Goal: Book appointment/travel/reservation

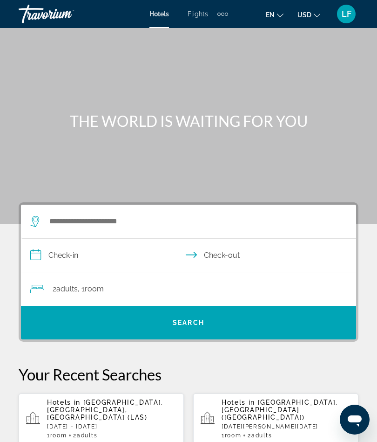
click at [79, 414] on div "Hotels in [GEOGRAPHIC_DATA], [GEOGRAPHIC_DATA], [GEOGRAPHIC_DATA] ([GEOGRAPHIC_…" at bounding box center [111, 418] width 129 height 40
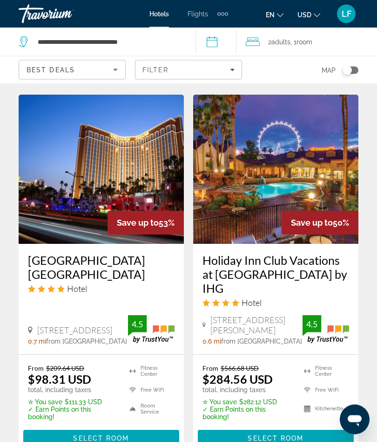
scroll to position [766, 0]
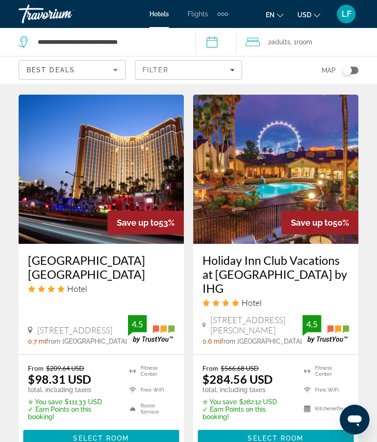
click at [78, 223] on img "Main content" at bounding box center [101, 169] width 165 height 149
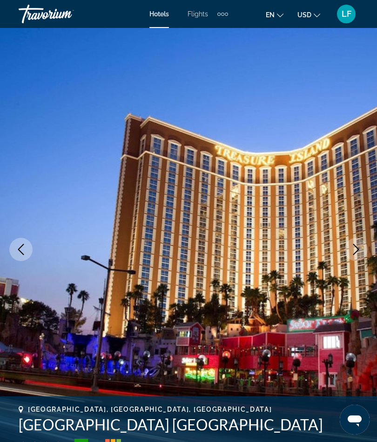
click at [353, 245] on icon "Next image" at bounding box center [356, 249] width 11 height 11
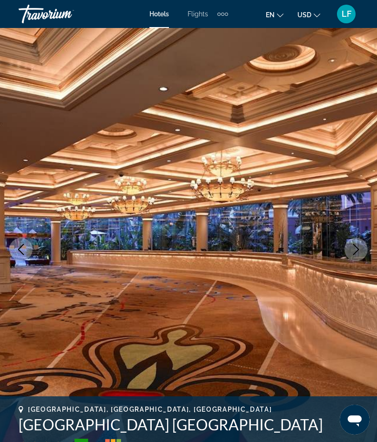
click at [351, 248] on icon "Next image" at bounding box center [356, 249] width 11 height 11
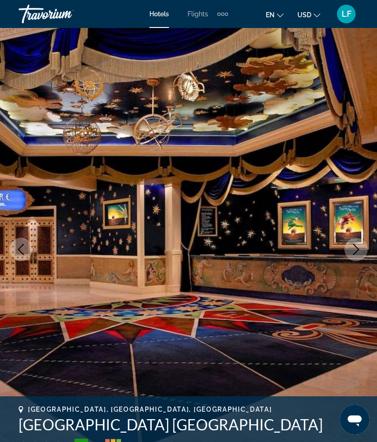
click at [359, 244] on icon "Next image" at bounding box center [356, 249] width 11 height 11
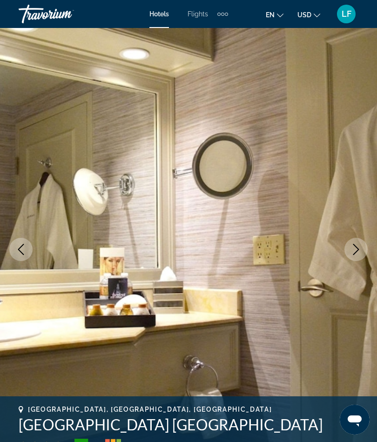
click at [359, 245] on icon "Next image" at bounding box center [356, 249] width 11 height 11
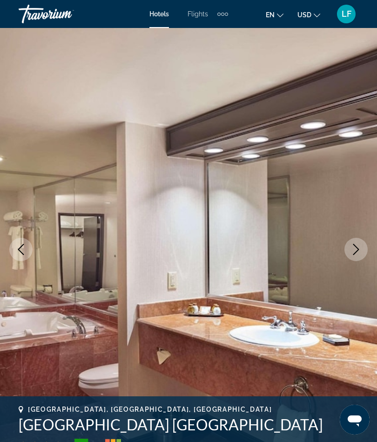
click at [358, 248] on icon "Next image" at bounding box center [357, 249] width 6 height 11
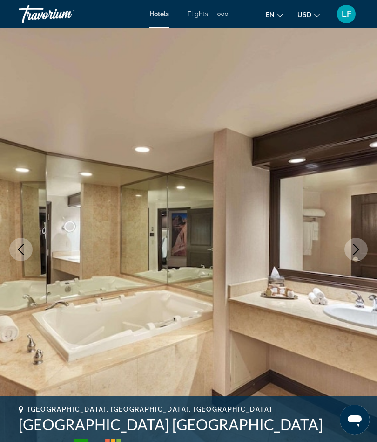
click at [359, 245] on icon "Next image" at bounding box center [356, 249] width 11 height 11
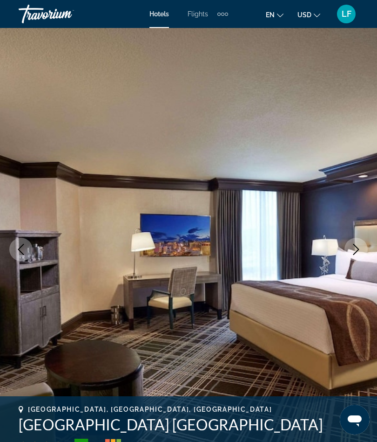
click at [360, 249] on icon "Next image" at bounding box center [356, 249] width 11 height 11
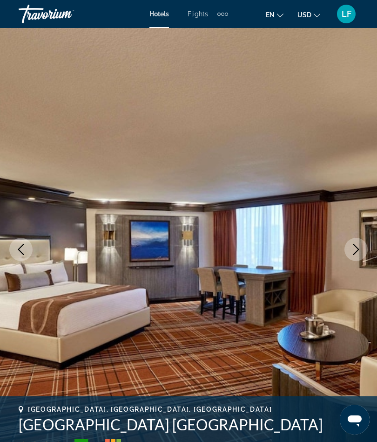
click at [361, 249] on icon "Next image" at bounding box center [356, 249] width 11 height 11
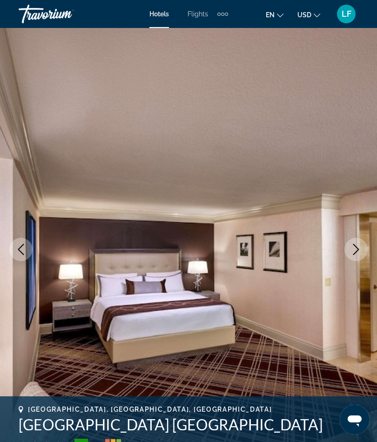
click at [362, 244] on button "Next image" at bounding box center [356, 249] width 23 height 23
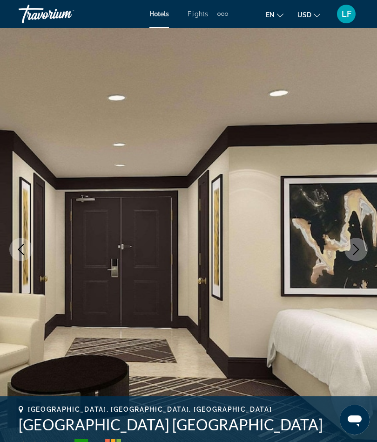
click at [360, 243] on button "Next image" at bounding box center [356, 249] width 23 height 23
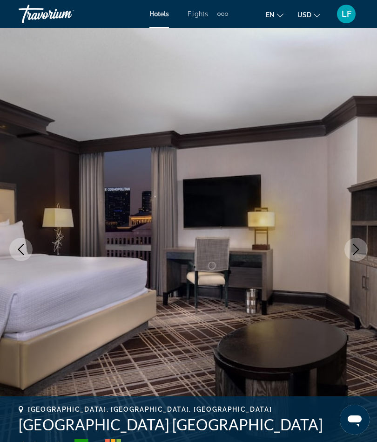
click at [363, 245] on button "Next image" at bounding box center [356, 249] width 23 height 23
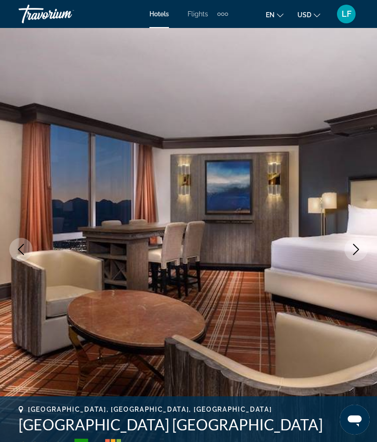
click at [357, 249] on icon "Next image" at bounding box center [356, 249] width 11 height 11
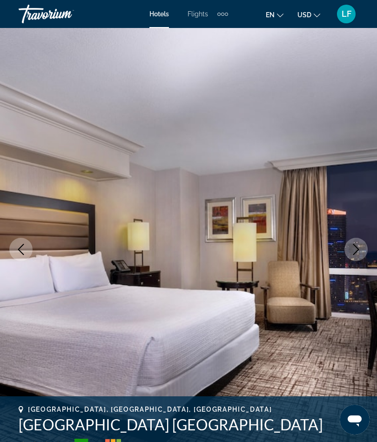
click at [358, 245] on icon "Next image" at bounding box center [356, 249] width 11 height 11
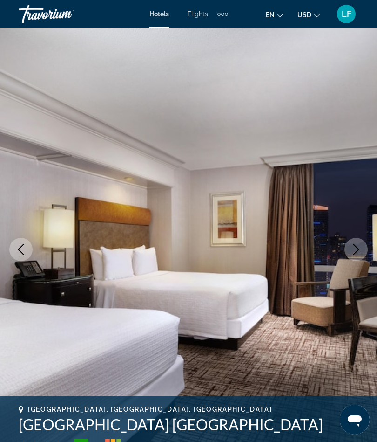
click at [361, 249] on icon "Next image" at bounding box center [356, 249] width 11 height 11
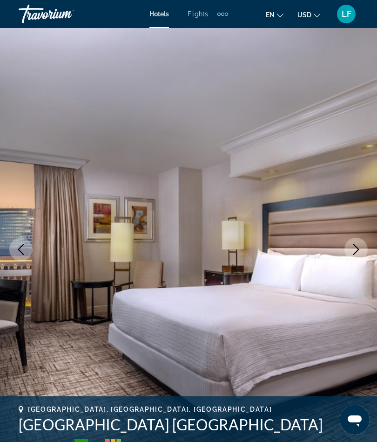
click at [362, 250] on button "Next image" at bounding box center [356, 249] width 23 height 23
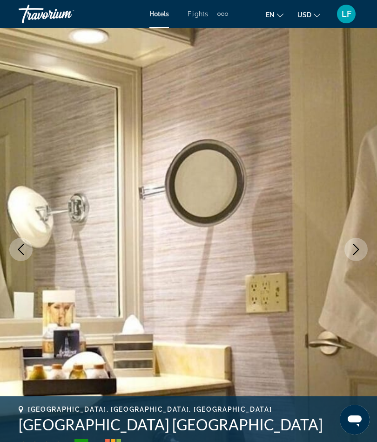
click at [361, 246] on icon "Next image" at bounding box center [356, 249] width 11 height 11
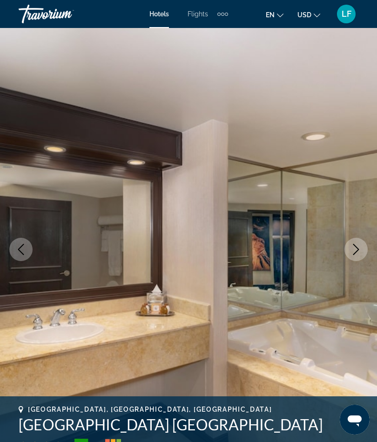
click at [361, 248] on icon "Next image" at bounding box center [356, 249] width 11 height 11
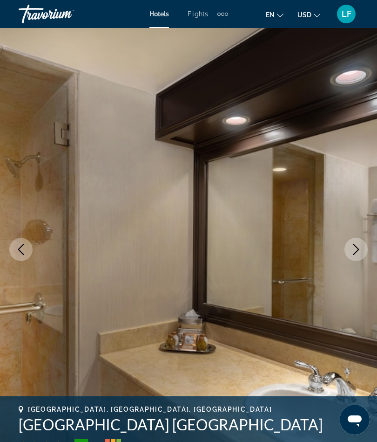
click at [361, 247] on icon "Next image" at bounding box center [356, 249] width 11 height 11
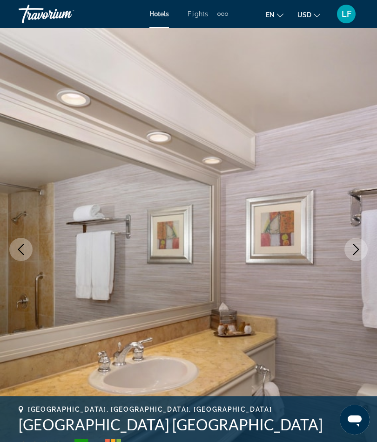
click at [364, 250] on button "Next image" at bounding box center [356, 249] width 23 height 23
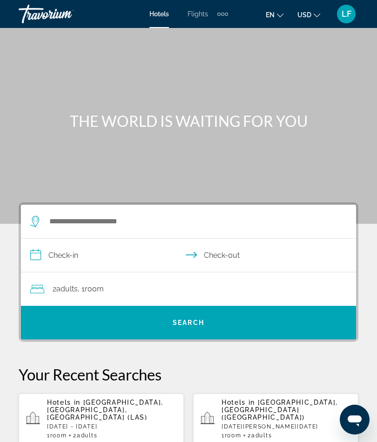
click at [86, 411] on span "[GEOGRAPHIC_DATA], [GEOGRAPHIC_DATA], [GEOGRAPHIC_DATA] (LAS)" at bounding box center [105, 409] width 116 height 22
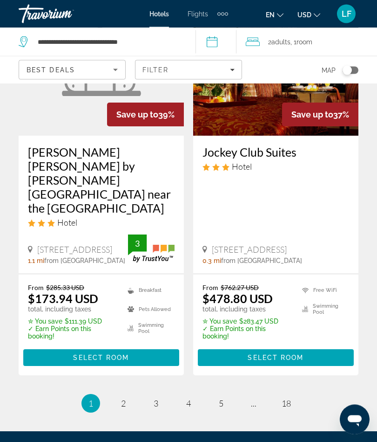
scroll to position [2034, 0]
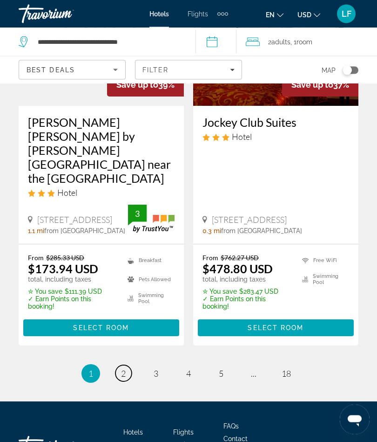
click at [124, 368] on span "2" at bounding box center [123, 373] width 5 height 10
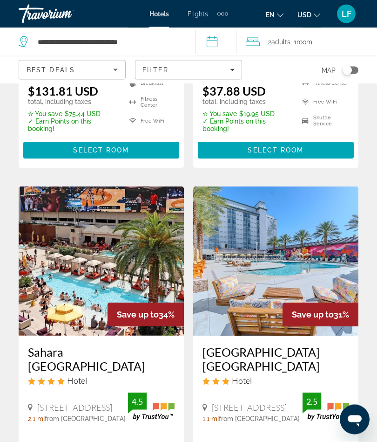
scroll to position [295, 0]
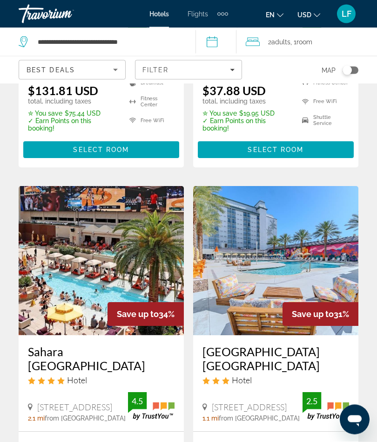
click at [61, 276] on img "Main content" at bounding box center [101, 260] width 165 height 149
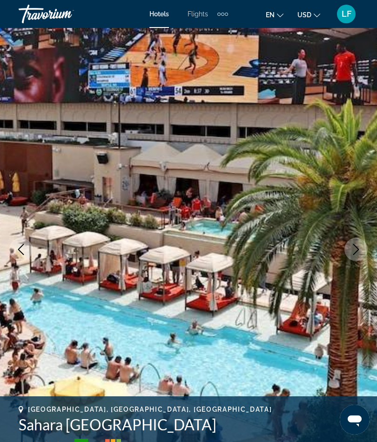
click at [361, 249] on icon "Next image" at bounding box center [356, 249] width 11 height 11
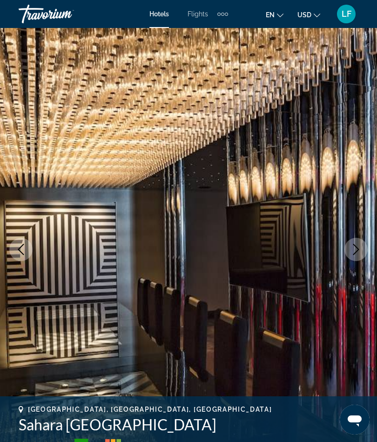
click at [357, 242] on button "Next image" at bounding box center [356, 249] width 23 height 23
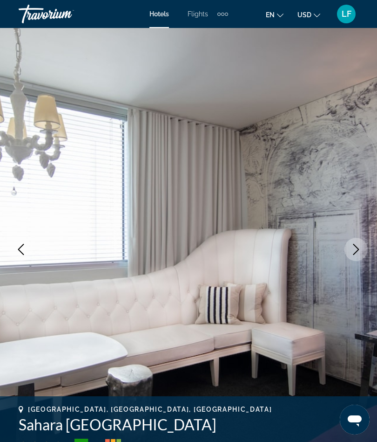
click at [366, 242] on button "Next image" at bounding box center [356, 249] width 23 height 23
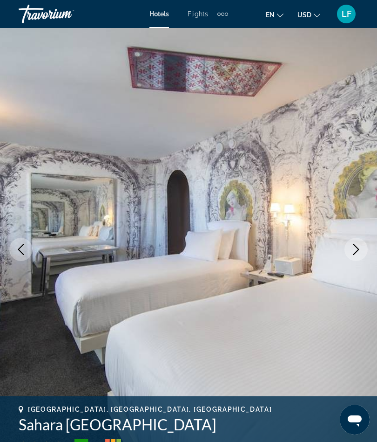
click at [356, 245] on icon "Next image" at bounding box center [356, 249] width 11 height 11
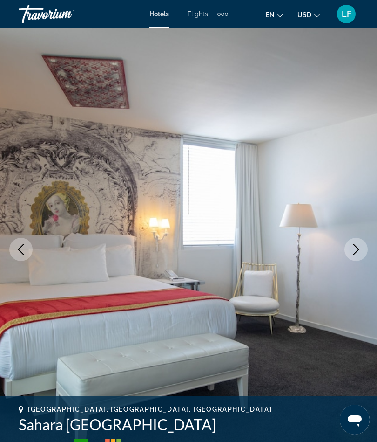
click at [358, 248] on icon "Next image" at bounding box center [357, 249] width 6 height 11
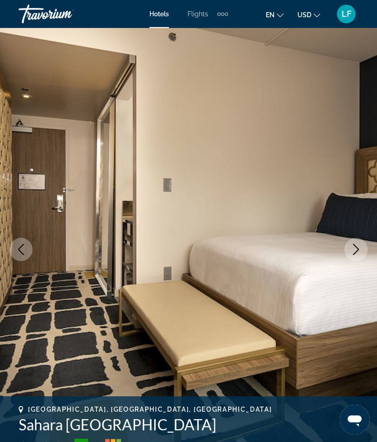
click at [363, 238] on img "Main content" at bounding box center [188, 249] width 377 height 442
click at [355, 245] on icon "Next image" at bounding box center [356, 249] width 11 height 11
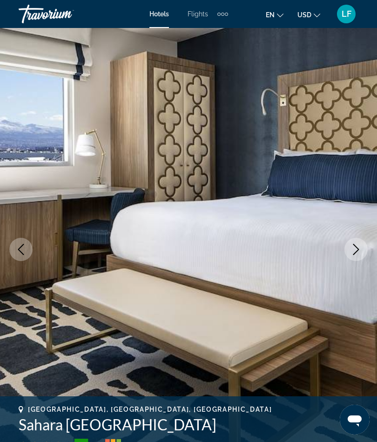
click at [360, 240] on button "Next image" at bounding box center [356, 249] width 23 height 23
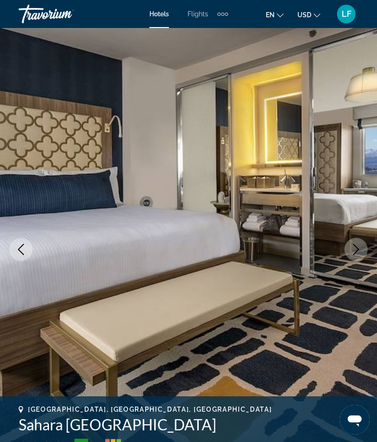
click at [356, 245] on icon "Next image" at bounding box center [356, 249] width 11 height 11
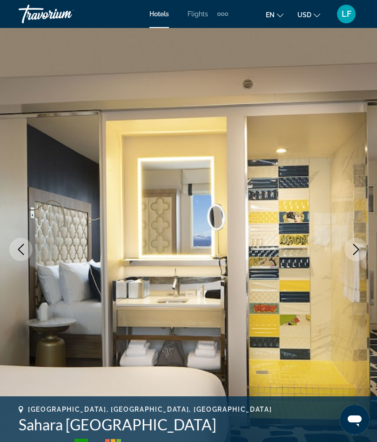
click at [359, 246] on icon "Next image" at bounding box center [356, 249] width 11 height 11
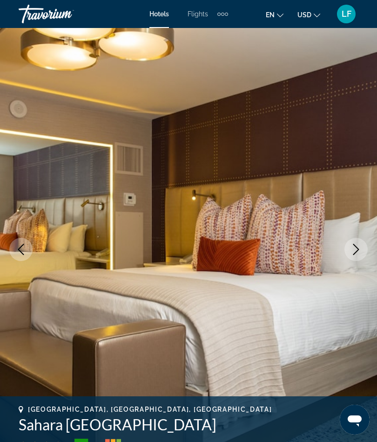
click at [361, 246] on icon "Next image" at bounding box center [356, 249] width 11 height 11
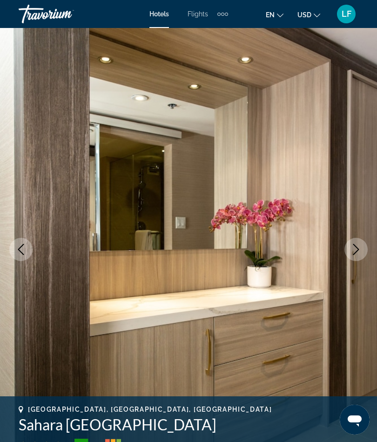
click at [359, 247] on icon "Next image" at bounding box center [356, 249] width 11 height 11
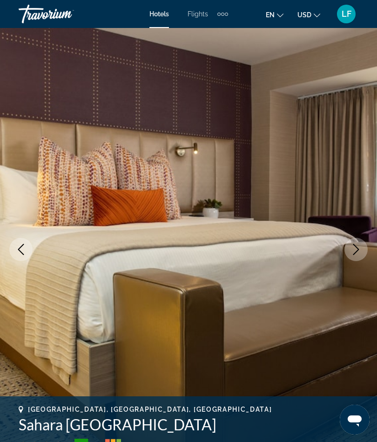
click at [357, 247] on icon "Next image" at bounding box center [357, 249] width 6 height 11
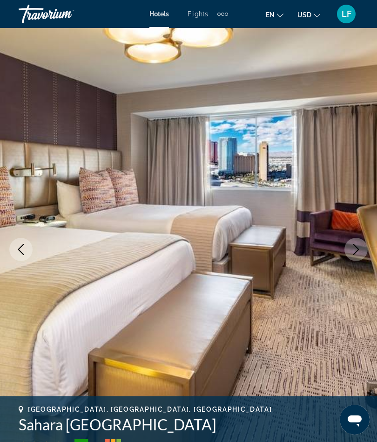
click at [359, 244] on icon "Next image" at bounding box center [356, 249] width 11 height 11
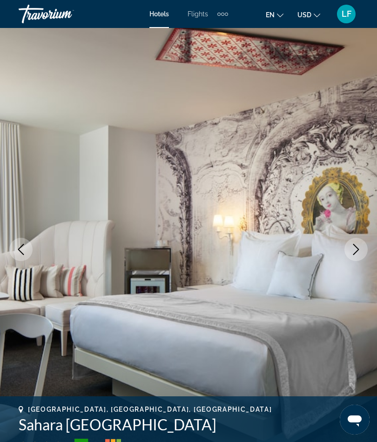
click at [359, 242] on button "Next image" at bounding box center [356, 249] width 23 height 23
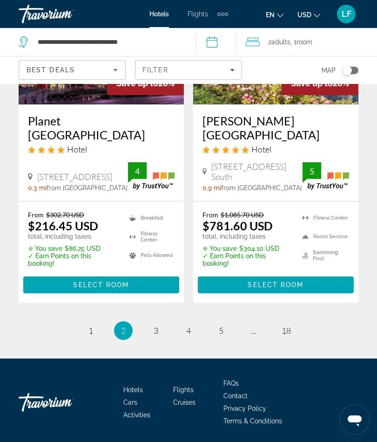
scroll to position [1972, 0]
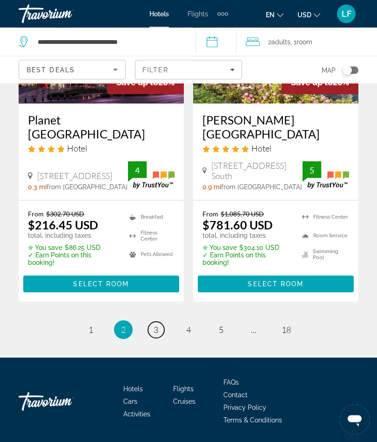
click at [156, 335] on span "3" at bounding box center [156, 330] width 5 height 10
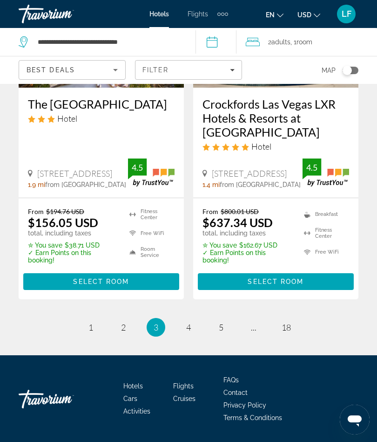
scroll to position [1971, 0]
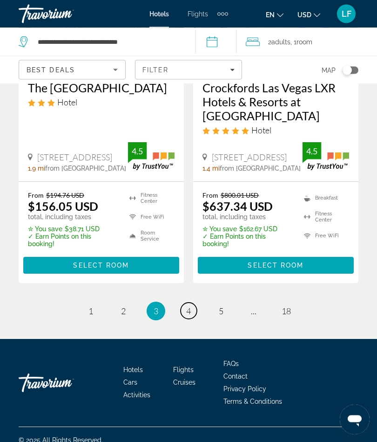
click at [191, 316] on span "4" at bounding box center [188, 311] width 5 height 10
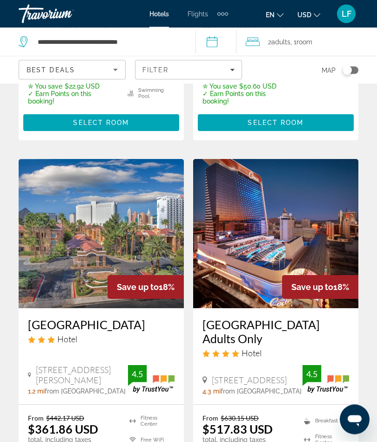
scroll to position [1018, 0]
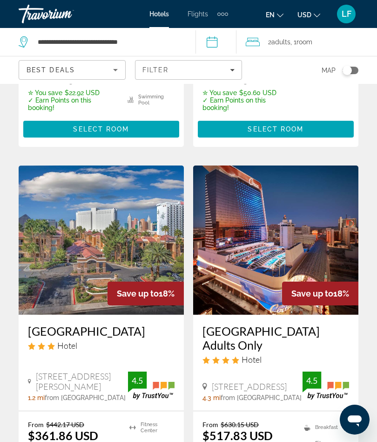
click at [61, 276] on img "Main content" at bounding box center [101, 239] width 165 height 149
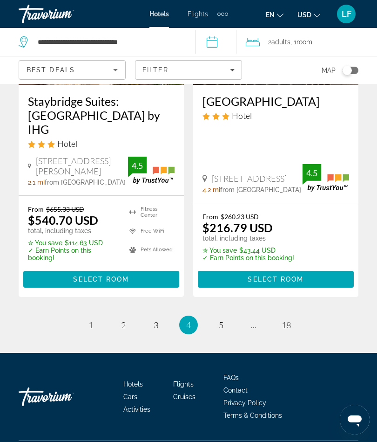
scroll to position [1992, 0]
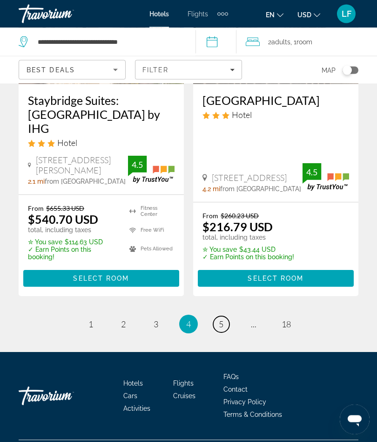
click at [223, 329] on span "5" at bounding box center [221, 324] width 5 height 10
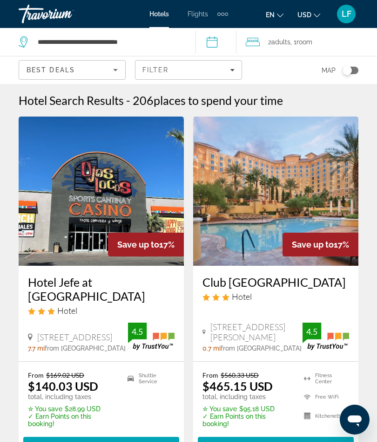
click at [262, 441] on span "Select Room" at bounding box center [276, 444] width 56 height 7
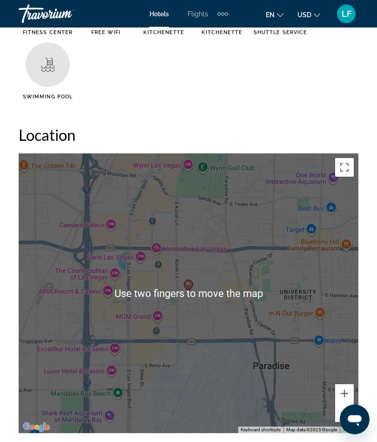
scroll to position [1131, 0]
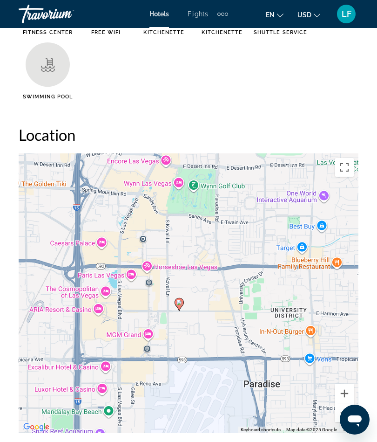
click at [340, 166] on button "Toggle fullscreen view" at bounding box center [344, 167] width 19 height 19
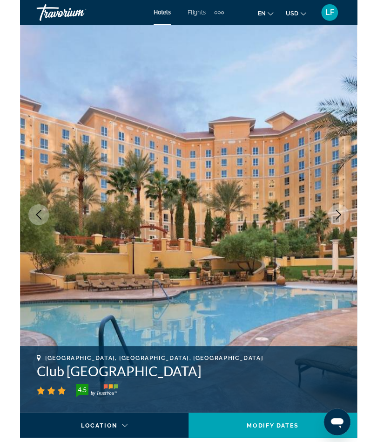
scroll to position [1203, 0]
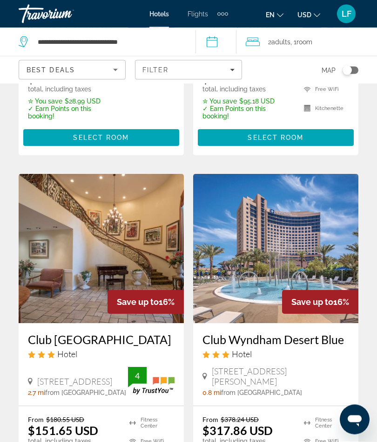
scroll to position [314, 0]
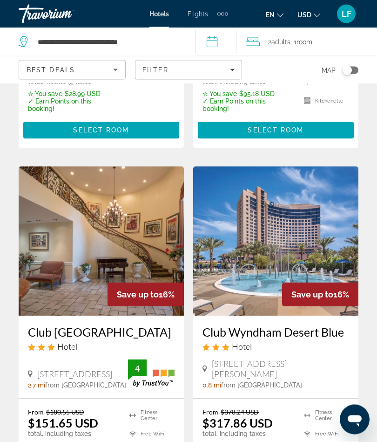
click at [242, 309] on img "Main content" at bounding box center [275, 241] width 165 height 149
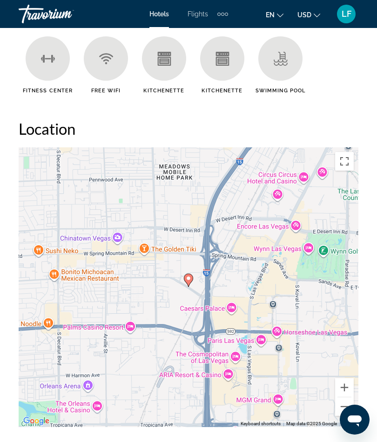
scroll to position [1074, 0]
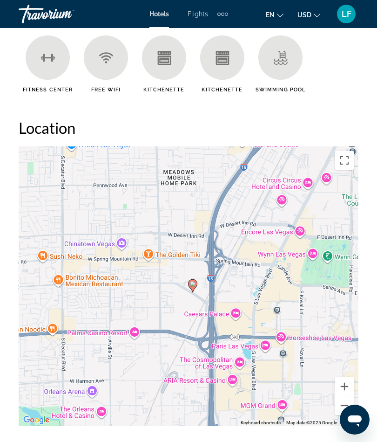
click at [343, 161] on button "Toggle fullscreen view" at bounding box center [344, 160] width 19 height 19
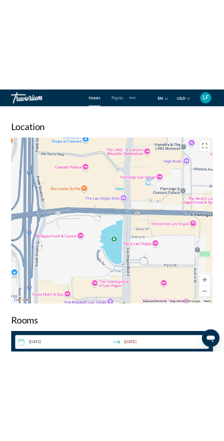
scroll to position [763, 0]
